Goal: Task Accomplishment & Management: Manage account settings

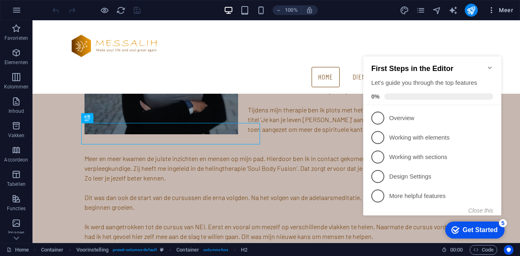
click at [505, 9] on span "Meer" at bounding box center [501, 10] width 26 height 8
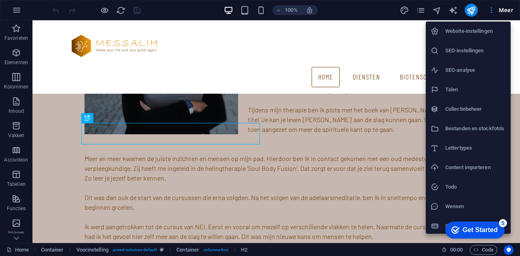
click at [469, 50] on h6 "SEO-instellingen" at bounding box center [475, 51] width 61 height 10
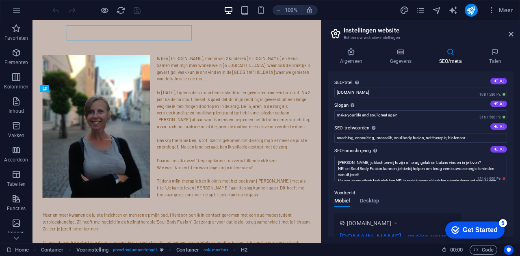
scroll to position [616, 0]
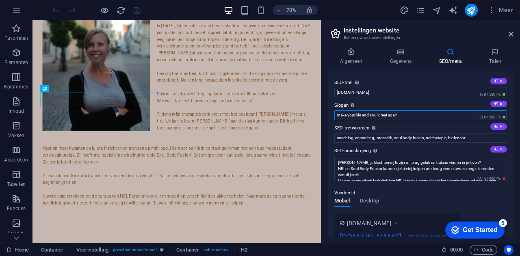
click at [414, 116] on input "make your life and soul great again" at bounding box center [420, 116] width 173 height 10
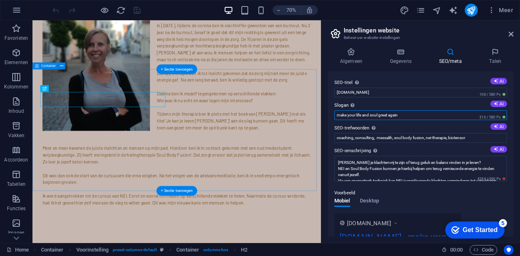
drag, startPoint x: 446, startPoint y: 136, endPoint x: 431, endPoint y: 165, distance: 32.4
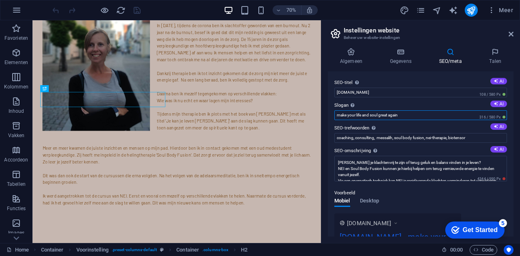
click at [407, 117] on input "make your life and soul great again" at bounding box center [420, 116] width 173 height 10
drag, startPoint x: 440, startPoint y: 138, endPoint x: 443, endPoint y: 155, distance: 17.4
type input "m"
click at [386, 113] on input "Slogan De slogan van uw website. AI" at bounding box center [420, 116] width 173 height 10
click at [380, 115] on input "Slogan De slogan van uw website. AI" at bounding box center [420, 116] width 173 height 10
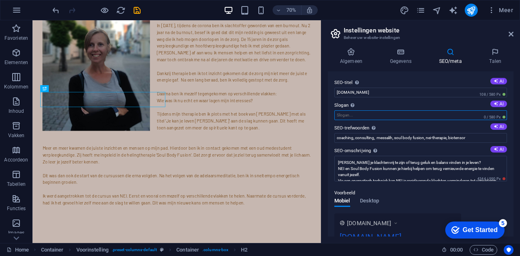
paste input "Zorgmassage: [PERSON_NAME], grootse verlichting."
type input "Zorgmassage: [PERSON_NAME], grootse verlichting."
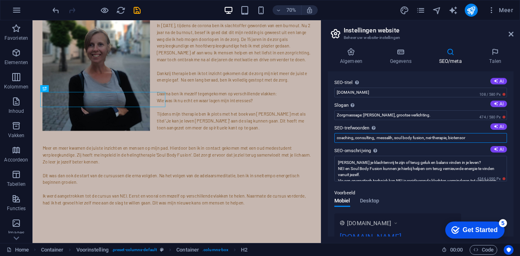
click at [379, 138] on input "coaching, consulting, messalih, soul body fusion, nei-therapie, biotensor" at bounding box center [420, 138] width 173 height 10
drag, startPoint x: 490, startPoint y: 139, endPoint x: 323, endPoint y: 132, distance: 166.3
click at [324, 132] on div "Algemeen Gegevens SEO/meta Talen Naam website [DOMAIN_NAME] Logo Sleep bestande…" at bounding box center [420, 142] width 199 height 202
click at [435, 138] on input "ontspanning, rust, verlichting pijn, herstel," at bounding box center [420, 138] width 173 height 10
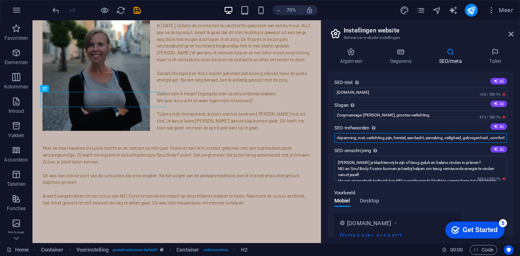
drag, startPoint x: 340, startPoint y: 139, endPoint x: 520, endPoint y: 144, distance: 179.3
click at [520, 144] on div "Algemeen Gegevens SEO/meta Talen Naam website [DOMAIN_NAME] Logo Sleep bestande…" at bounding box center [420, 142] width 199 height 202
drag, startPoint x: 499, startPoint y: 137, endPoint x: 503, endPoint y: 138, distance: 4.1
click at [499, 137] on input "ontspanning, rust, verlichting pijn, herstel, aandacht, aanraking, veiligheid, …" at bounding box center [420, 138] width 173 height 10
click at [503, 136] on input "ontspanning, rust, verlichting pijn, herstel, aandacht, aanraking, veiligheid, …" at bounding box center [420, 138] width 173 height 10
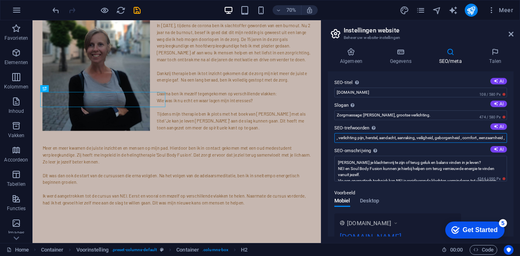
scroll to position [0, 37]
click at [499, 127] on button "AI" at bounding box center [498, 127] width 17 height 7
click at [483, 139] on input "burnout herstel, spirituele groei, energetische healing, Soul Body Fusion, NEI-…" at bounding box center [420, 138] width 173 height 10
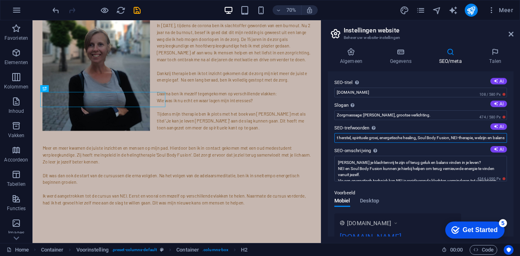
drag, startPoint x: 503, startPoint y: 139, endPoint x: 520, endPoint y: 140, distance: 16.7
click at [520, 140] on div "Algemeen Gegevens SEO/meta Talen Naam website [DOMAIN_NAME] Logo Sleep bestande…" at bounding box center [420, 142] width 199 height 202
click at [444, 139] on input "burnout herstel, spirituele groei, energetische healing, Soul Body Fusion, NEI-…" at bounding box center [420, 138] width 173 height 10
drag, startPoint x: 536, startPoint y: 158, endPoint x: 412, endPoint y: 186, distance: 127.1
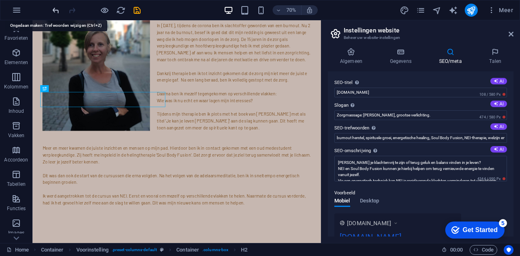
click at [53, 13] on icon "undo" at bounding box center [55, 10] width 9 height 9
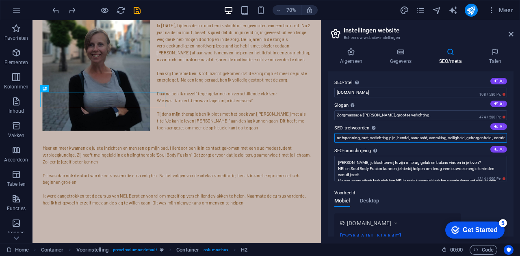
scroll to position [0, 37]
drag, startPoint x: 378, startPoint y: 137, endPoint x: 520, endPoint y: 143, distance: 141.5
click at [520, 143] on div "Algemeen Gegevens SEO/meta Talen Naam website [DOMAIN_NAME] Logo Sleep bestande…" at bounding box center [420, 142] width 199 height 202
click at [503, 139] on input "ontspanning, rust, verlichting pijn, herstel, aandacht, aanraking, veiligheid, …" at bounding box center [420, 138] width 173 height 10
click at [504, 139] on input "ontspanning, rust, verlichting pijn, herstel, aandacht, aanraking, veiligheid, …" at bounding box center [420, 138] width 173 height 10
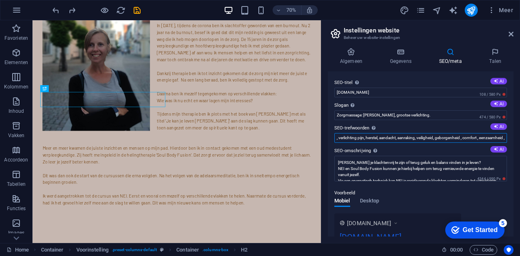
click at [504, 139] on input "ontspanning, rust, verlichting pijn, herstel, aandacht, aanraking, veiligheid, …" at bounding box center [420, 138] width 173 height 10
drag, startPoint x: 443, startPoint y: 139, endPoint x: 520, endPoint y: 144, distance: 77.0
click at [520, 144] on div "Algemeen Gegevens SEO/meta Talen Naam website [DOMAIN_NAME] Logo Sleep bestande…" at bounding box center [420, 142] width 199 height 202
click at [501, 137] on input "ontspanning, rust, verlichting pijn, herstel, aandacht, aanraking, veiligheid, …" at bounding box center [420, 138] width 173 height 10
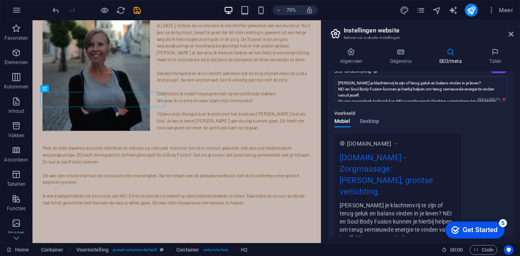
scroll to position [81, 0]
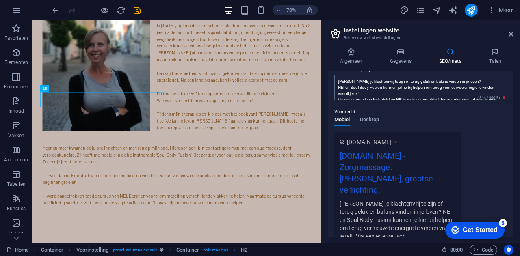
type input "ontspanning, rust, verlichting pijn, herstel, aandacht, aanraking, veiligheid, …"
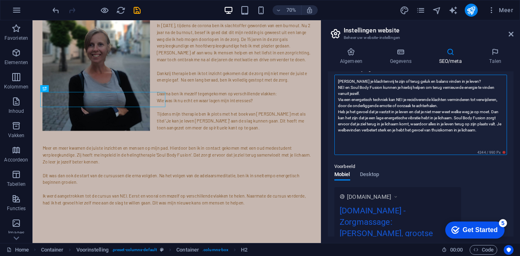
scroll to position [0, 0]
drag, startPoint x: 339, startPoint y: 82, endPoint x: 409, endPoint y: 147, distance: 95.7
click at [401, 138] on textarea "[PERSON_NAME] je klachtenvrij te zijn of terug geluk en balans vinden in je lev…" at bounding box center [420, 115] width 173 height 80
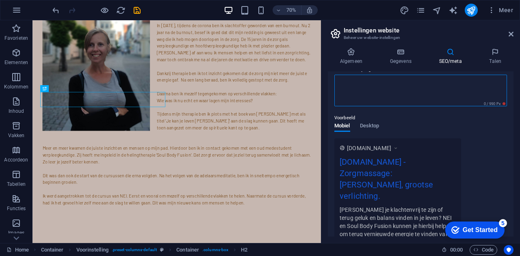
click at [382, 93] on textarea "SEO-omschrijving Omschrijf waar uw website over gaat - dit is cruciaal voor zoe…" at bounding box center [420, 91] width 173 height 32
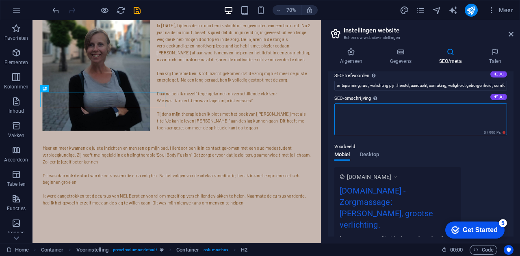
scroll to position [41, 0]
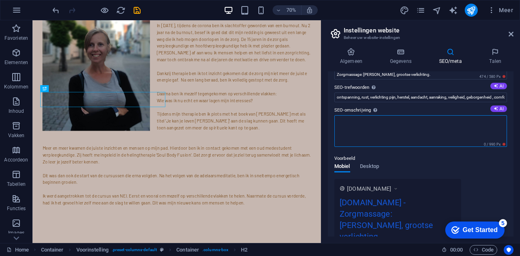
paste textarea "“NEI-therapie en zorgmassages voor wie al langere tijd met pijn of spanning lee…"
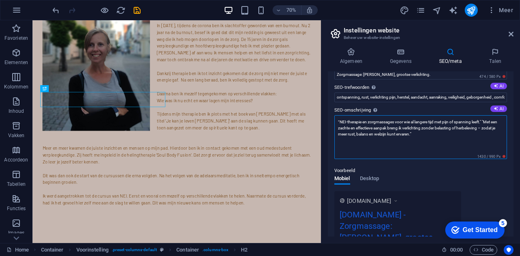
drag, startPoint x: 356, startPoint y: 125, endPoint x: 362, endPoint y: 125, distance: 6.5
click at [356, 125] on textarea "“NEI-therapie en zorgmassages voor wie al langere tijd met pijn of spanning lee…" at bounding box center [420, 137] width 173 height 44
drag, startPoint x: 368, startPoint y: 128, endPoint x: 340, endPoint y: 127, distance: 28.5
click at [340, 127] on textarea "“NEI-therapie en zorgmassages voor wie al langere tijd met pijn of spanning lee…" at bounding box center [420, 137] width 173 height 44
click at [368, 126] on textarea "“Zorgmassages voor wie al langere tijd met pijn of spanning leeft." "Met een za…" at bounding box center [420, 137] width 173 height 44
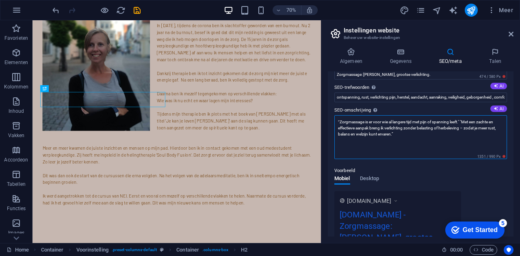
click at [465, 127] on textarea "“Zorgmassage is er voor wie al langere tijd met pijn of spanning leeft." "Met e…" at bounding box center [420, 137] width 173 height 44
drag, startPoint x: 438, startPoint y: 133, endPoint x: 461, endPoint y: 134, distance: 22.8
click at [461, 134] on textarea "“Zorgmassage is er voor wie al langere tijd met pijn of spanning leeft. Met een…" at bounding box center [420, 137] width 173 height 44
click at [434, 143] on textarea "“Zorgmassage is er voor wie al langere tijd met pijn of spanning leeft. Met een…" at bounding box center [420, 137] width 173 height 44
drag, startPoint x: 481, startPoint y: 145, endPoint x: 475, endPoint y: 143, distance: 6.3
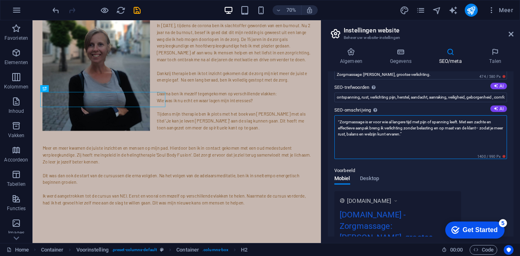
click at [481, 144] on textarea "“Zorgmassage is er voor wie al langere tijd met pijn of spanning leeft. Met een…" at bounding box center [420, 137] width 173 height 44
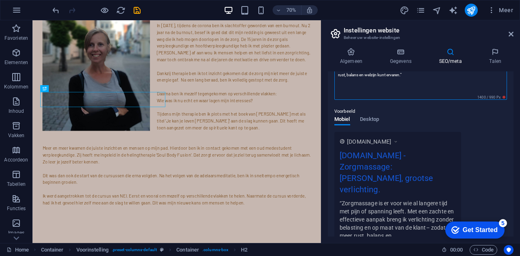
scroll to position [122, 0]
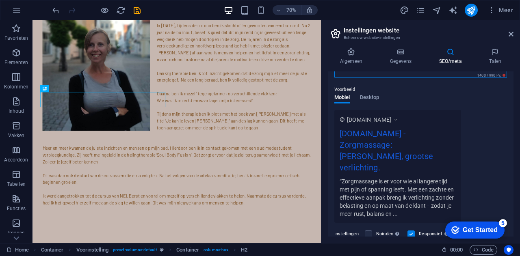
type textarea "“Zorgmassage is er voor wie al langere tijd met pijn of spanning leeft. Met een…"
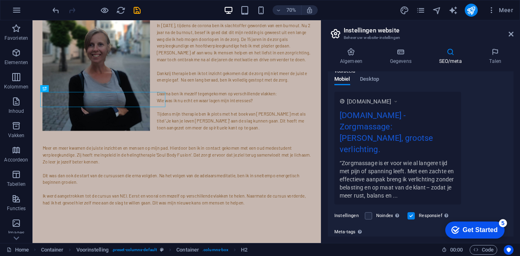
click at [473, 233] on div "Get Started" at bounding box center [480, 230] width 35 height 7
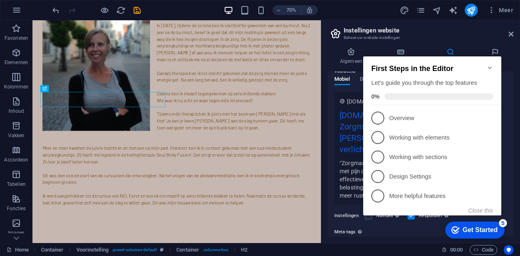
click at [420, 29] on h2 "Instellingen website" at bounding box center [429, 30] width 170 height 7
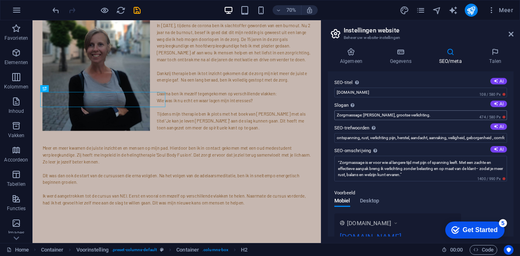
scroll to position [0, 0]
click at [393, 173] on textarea "“Zorgmassage is er voor wie al langere tijd met pijn of spanning leeft. Met een…" at bounding box center [420, 169] width 173 height 26
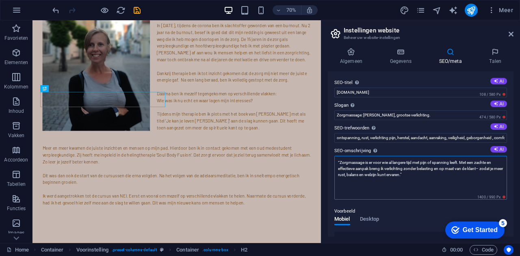
drag, startPoint x: 405, startPoint y: 182, endPoint x: 346, endPoint y: 159, distance: 64.1
click at [346, 159] on textarea "“Zorgmassage is er voor wie al langere tijd met pijn of spanning leeft. Met een…" at bounding box center [420, 178] width 173 height 44
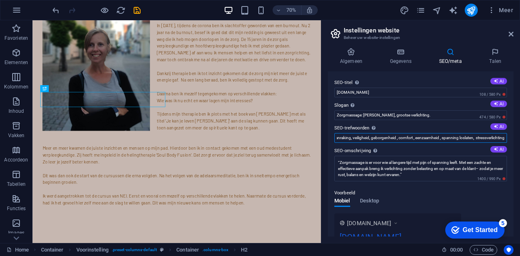
scroll to position [0, 103]
drag, startPoint x: 337, startPoint y: 137, endPoint x: 520, endPoint y: 134, distance: 182.4
click at [520, 134] on div "Algemeen Gegevens SEO/meta Talen Naam website [DOMAIN_NAME] Logo Sleep bestande…" at bounding box center [420, 142] width 199 height 202
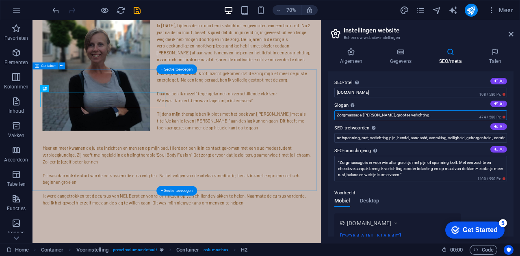
drag, startPoint x: 466, startPoint y: 136, endPoint x: 363, endPoint y: 172, distance: 109.4
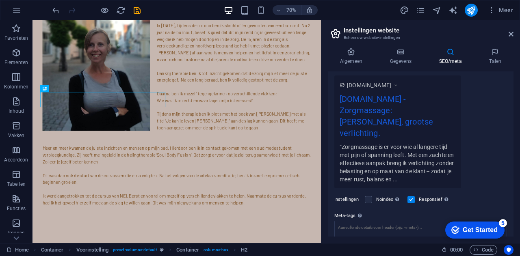
scroll to position [188, 0]
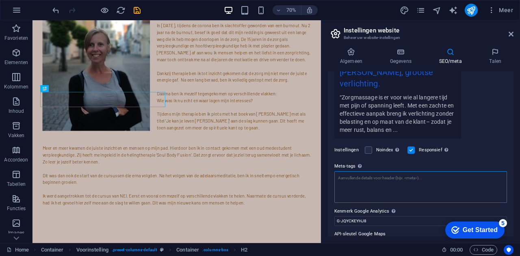
click at [348, 171] on textarea "Meta-tags Geef hier HTML-code op die binnen de -tags van uw website moet worden…" at bounding box center [420, 187] width 173 height 32
click at [391, 171] on textarea "Meta-tags Geef hier HTML-code op die binnen de -tags van uw website moet worden…" at bounding box center [420, 187] width 173 height 32
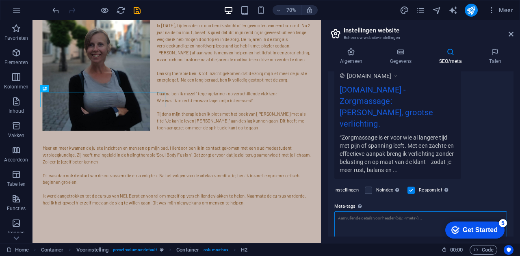
scroll to position [106, 0]
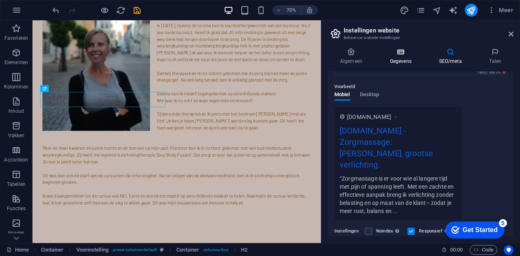
click at [405, 56] on icon at bounding box center [401, 52] width 46 height 8
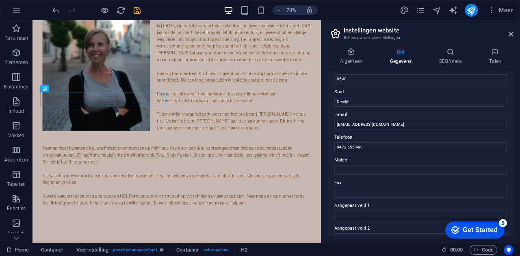
scroll to position [122, 0]
click at [449, 57] on h4 "SEO/meta" at bounding box center [452, 56] width 50 height 17
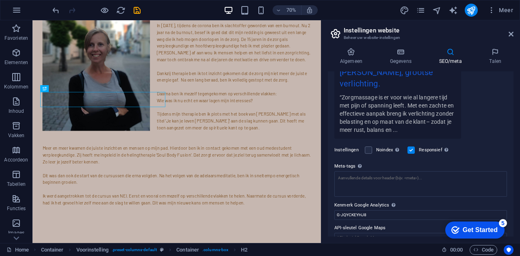
scroll to position [0, 0]
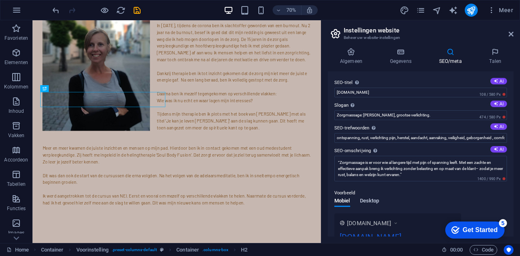
click at [369, 197] on span "Desktop" at bounding box center [370, 201] width 20 height 11
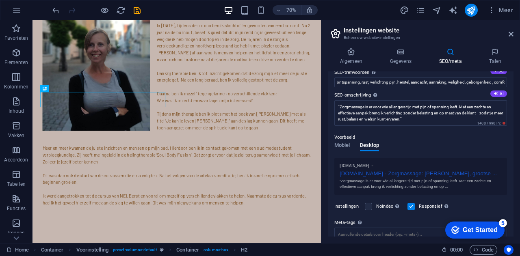
scroll to position [81, 0]
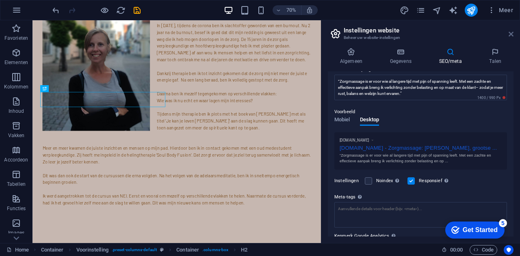
click at [509, 34] on icon at bounding box center [511, 34] width 5 height 7
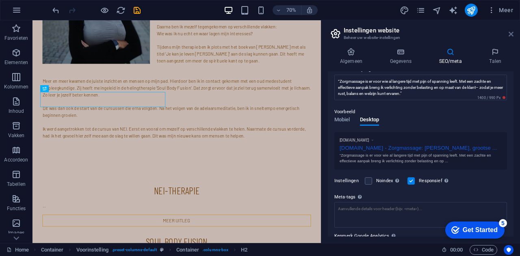
scroll to position [520, 0]
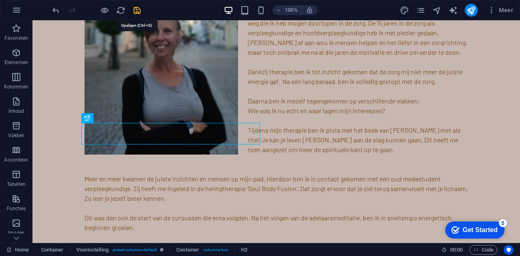
click at [139, 11] on icon "save" at bounding box center [136, 10] width 9 height 9
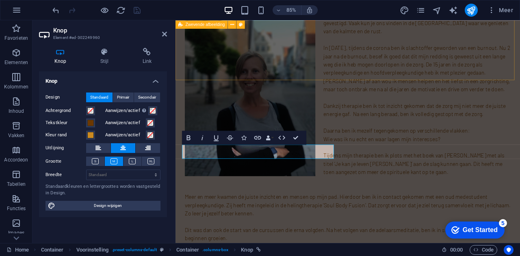
scroll to position [559, 0]
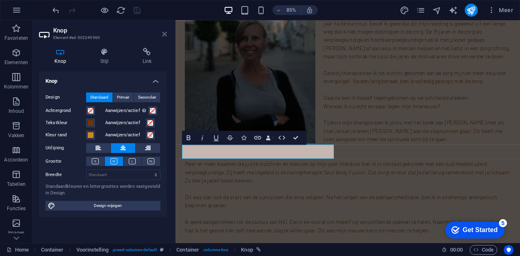
click at [163, 35] on icon at bounding box center [164, 34] width 5 height 7
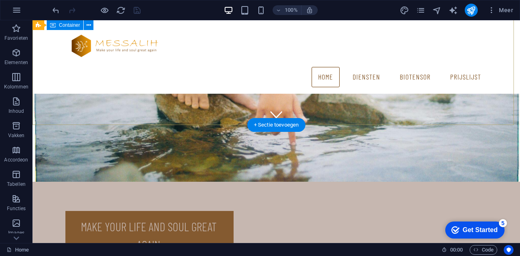
scroll to position [114, 0]
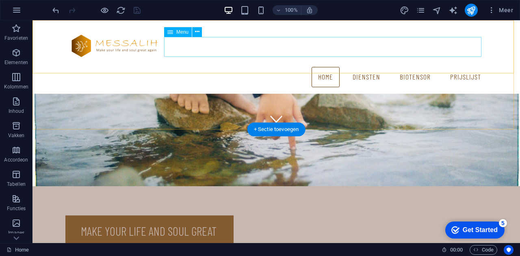
click at [369, 67] on nav "Home Diensten Zorgmassage NEI-therapie Soul Body Fusion Biotensor Prijslijst" at bounding box center [276, 77] width 423 height 20
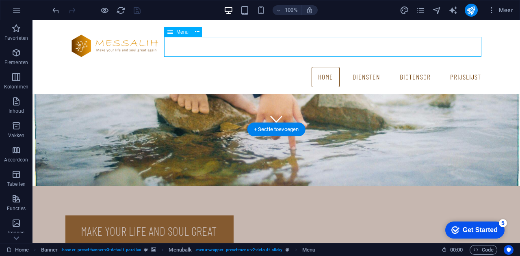
click at [366, 67] on nav "Home Diensten Zorgmassage NEI-therapie Soul Body Fusion Biotensor Prijslijst" at bounding box center [276, 77] width 423 height 20
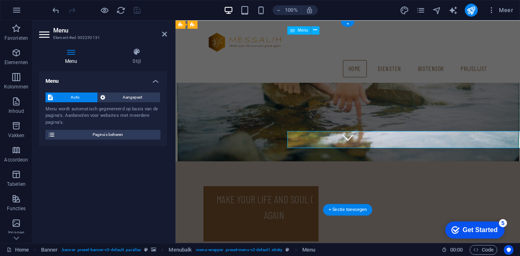
scroll to position [0, 0]
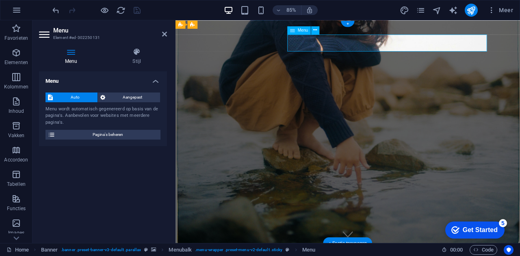
click at [170, 35] on aside "Menu Element #ed-302250131 Menu Stijl Menu Auto Aangepast Menu wordt automatisc…" at bounding box center [104, 131] width 143 height 223
click at [166, 35] on icon at bounding box center [164, 34] width 5 height 7
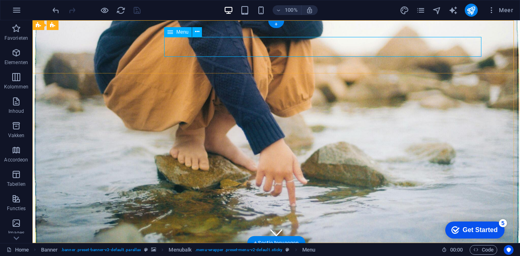
click at [197, 34] on icon at bounding box center [197, 32] width 4 height 9
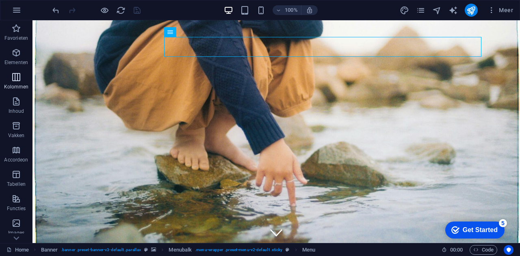
click at [19, 78] on icon "button" at bounding box center [16, 77] width 10 height 10
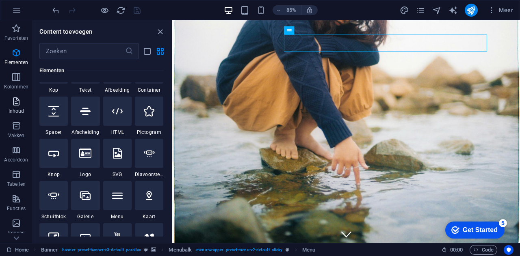
click at [17, 100] on icon "button" at bounding box center [16, 102] width 10 height 10
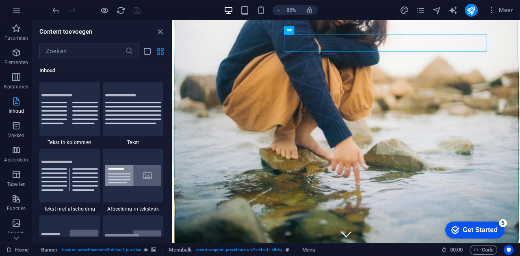
scroll to position [1422, 0]
click at [240, 13] on div "85%" at bounding box center [271, 10] width 94 height 13
drag, startPoint x: 475, startPoint y: 6, endPoint x: 193, endPoint y: 0, distance: 282.9
click at [193, 0] on header "85% Meer" at bounding box center [260, 10] width 520 height 20
click at [54, 7] on icon "undo" at bounding box center [55, 10] width 9 height 9
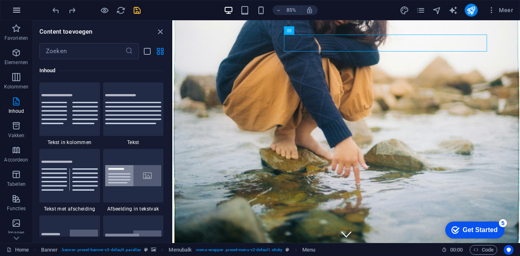
click at [19, 12] on icon "button" at bounding box center [17, 10] width 10 height 10
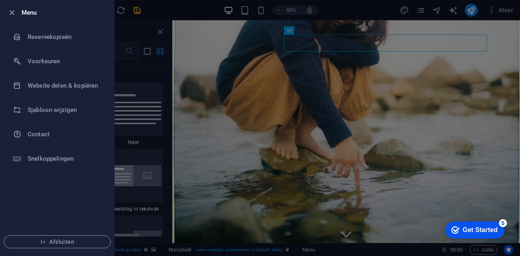
click at [331, 14] on div at bounding box center [260, 128] width 520 height 256
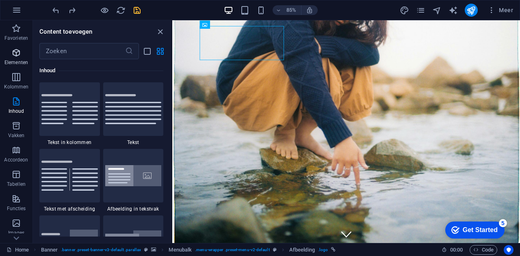
click at [20, 56] on icon "button" at bounding box center [16, 53] width 10 height 10
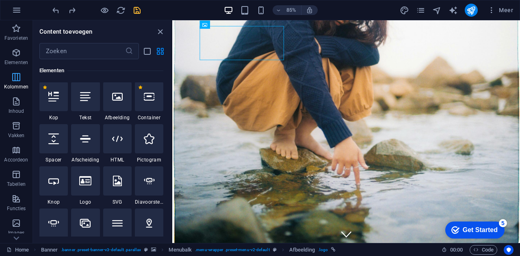
scroll to position [87, 0]
click at [14, 85] on p "Kolommen" at bounding box center [16, 87] width 25 height 7
click at [9, 39] on p "Favorieten" at bounding box center [16, 38] width 24 height 7
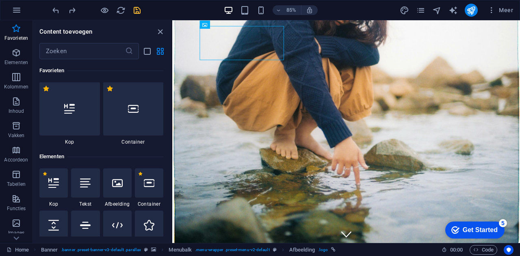
scroll to position [0, 0]
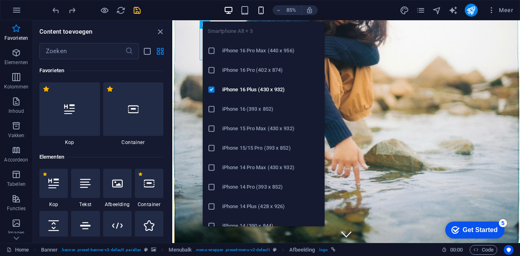
click at [262, 11] on icon "button" at bounding box center [260, 10] width 9 height 9
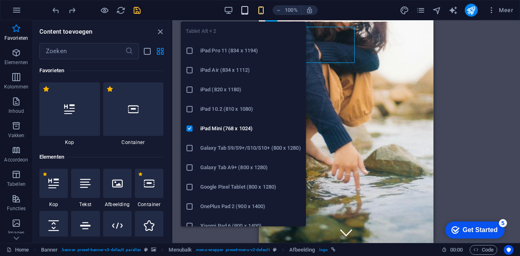
click at [242, 10] on icon "button" at bounding box center [244, 10] width 9 height 9
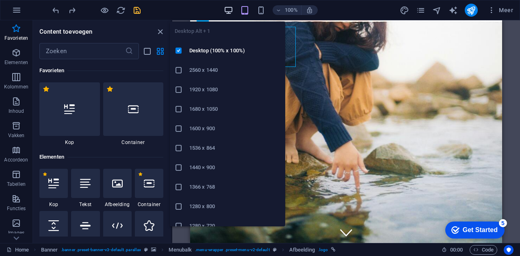
click at [229, 9] on icon "button" at bounding box center [228, 10] width 9 height 9
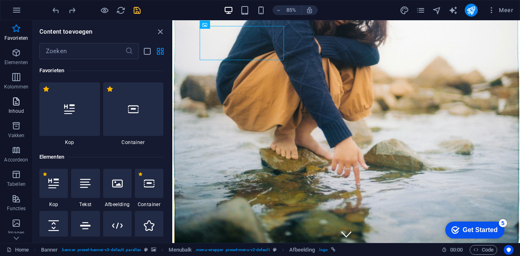
click at [16, 104] on icon "button" at bounding box center [16, 102] width 10 height 10
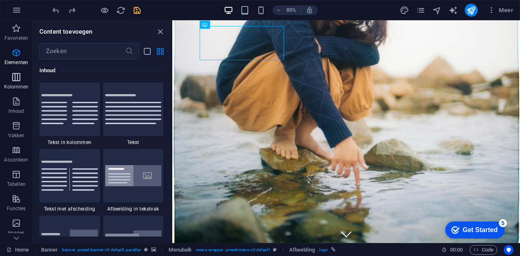
click at [15, 84] on p "Kolommen" at bounding box center [16, 87] width 25 height 7
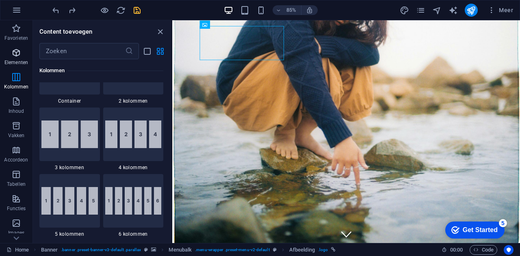
click at [13, 59] on span "Elementen" at bounding box center [16, 58] width 33 height 20
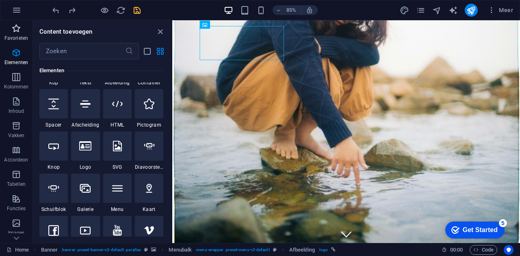
click at [13, 36] on p "Favorieten" at bounding box center [16, 38] width 24 height 7
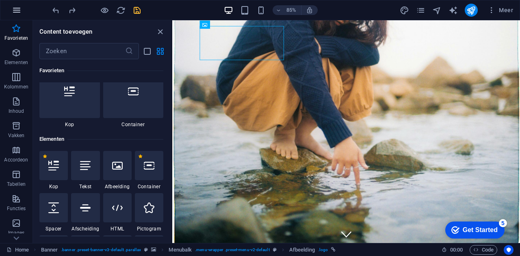
scroll to position [1, 0]
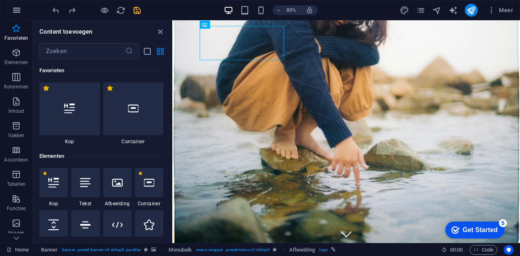
click at [16, 7] on icon "button" at bounding box center [17, 10] width 10 height 10
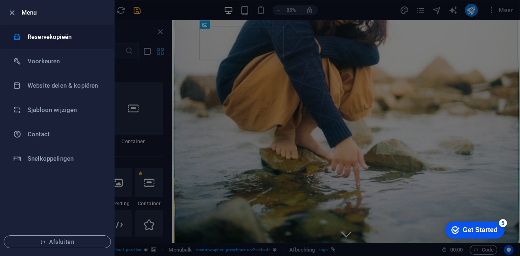
click at [36, 39] on h6 "Reservekopieën" at bounding box center [65, 37] width 75 height 10
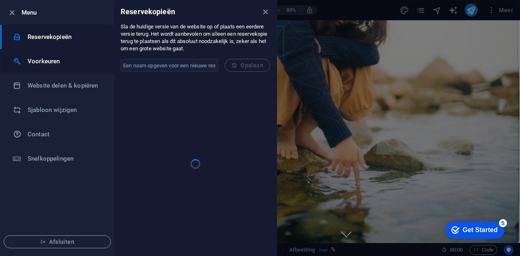
click at [44, 57] on h6 "Voorkeuren" at bounding box center [65, 61] width 75 height 10
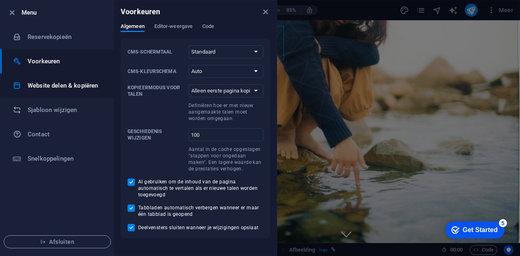
click at [48, 82] on h6 "Website delen & kopiëren" at bounding box center [65, 86] width 75 height 10
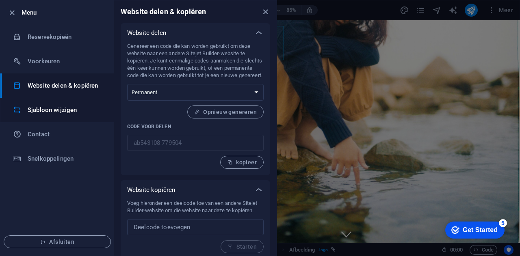
click at [44, 110] on h6 "Sjabloon wijzigen" at bounding box center [65, 110] width 75 height 10
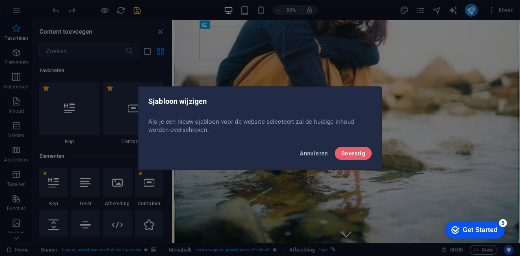
click at [311, 151] on span "Annuleren" at bounding box center [314, 153] width 28 height 7
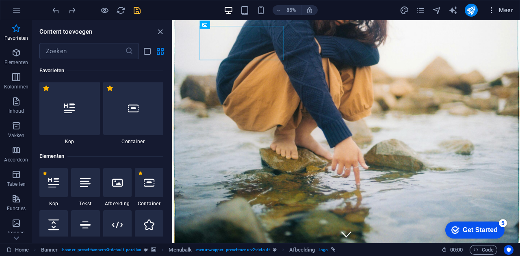
click at [498, 10] on span "Meer" at bounding box center [501, 10] width 26 height 8
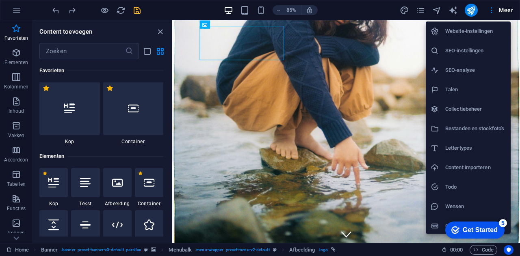
click at [469, 78] on li "SEO-analyse" at bounding box center [468, 71] width 85 height 20
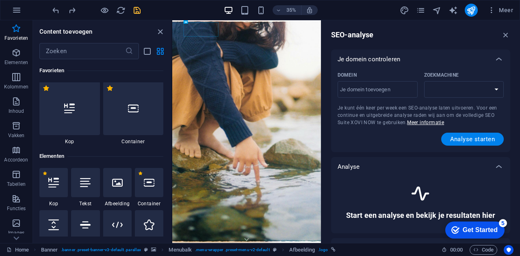
select select "[DOMAIN_NAME]"
click at [502, 11] on span "Meer" at bounding box center [501, 10] width 26 height 8
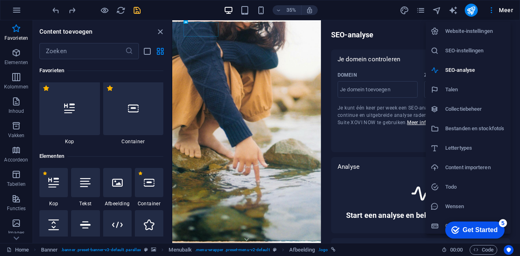
click at [454, 56] on li "SEO-instellingen" at bounding box center [468, 51] width 85 height 20
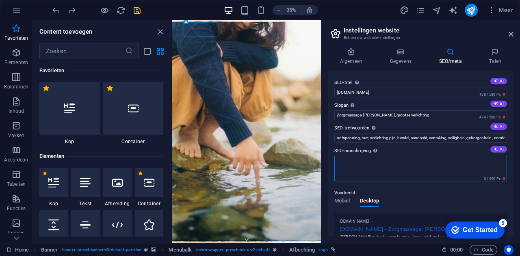
click at [380, 171] on textarea "SEO-omschrijving Omschrijf waar uw website over gaat - dit is cruciaal voor zoe…" at bounding box center [420, 169] width 173 height 26
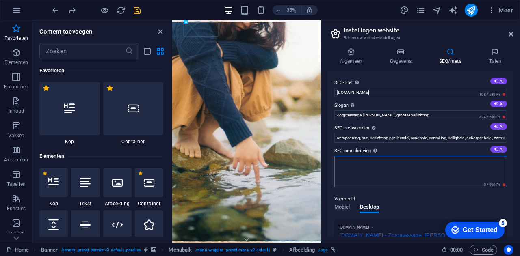
click at [381, 171] on textarea "SEO-omschrijving Omschrijf waar uw website over gaat - dit is cruciaal voor zoe…" at bounding box center [420, 172] width 173 height 32
click at [359, 173] on textarea "SEO-omschrijving Omschrijf waar uw website over gaat - dit is cruciaal voor zoe…" at bounding box center [420, 172] width 173 height 32
paste textarea "“Zorgmassage is er voor wie al langere tijd met pijn of spanning leeft. Met een…"
type textarea "“Zorgmassage is er voor wie al langere tijd met pijn of spanning leeft. Met een…"
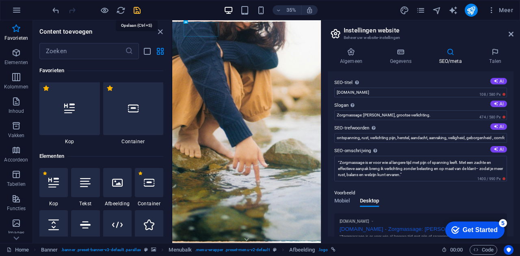
click at [138, 10] on icon "save" at bounding box center [136, 10] width 9 height 9
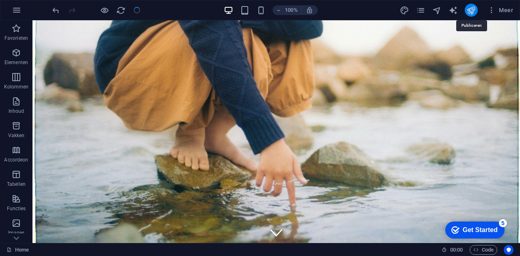
click at [473, 9] on icon "publish" at bounding box center [470, 10] width 9 height 9
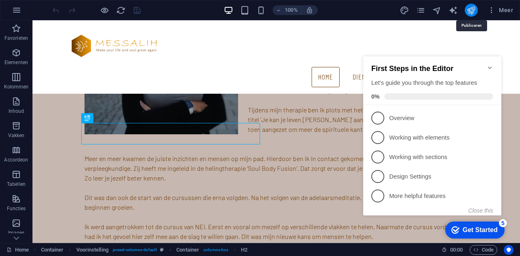
click at [469, 9] on icon "publish" at bounding box center [470, 10] width 9 height 9
